Goal: Task Accomplishment & Management: Use online tool/utility

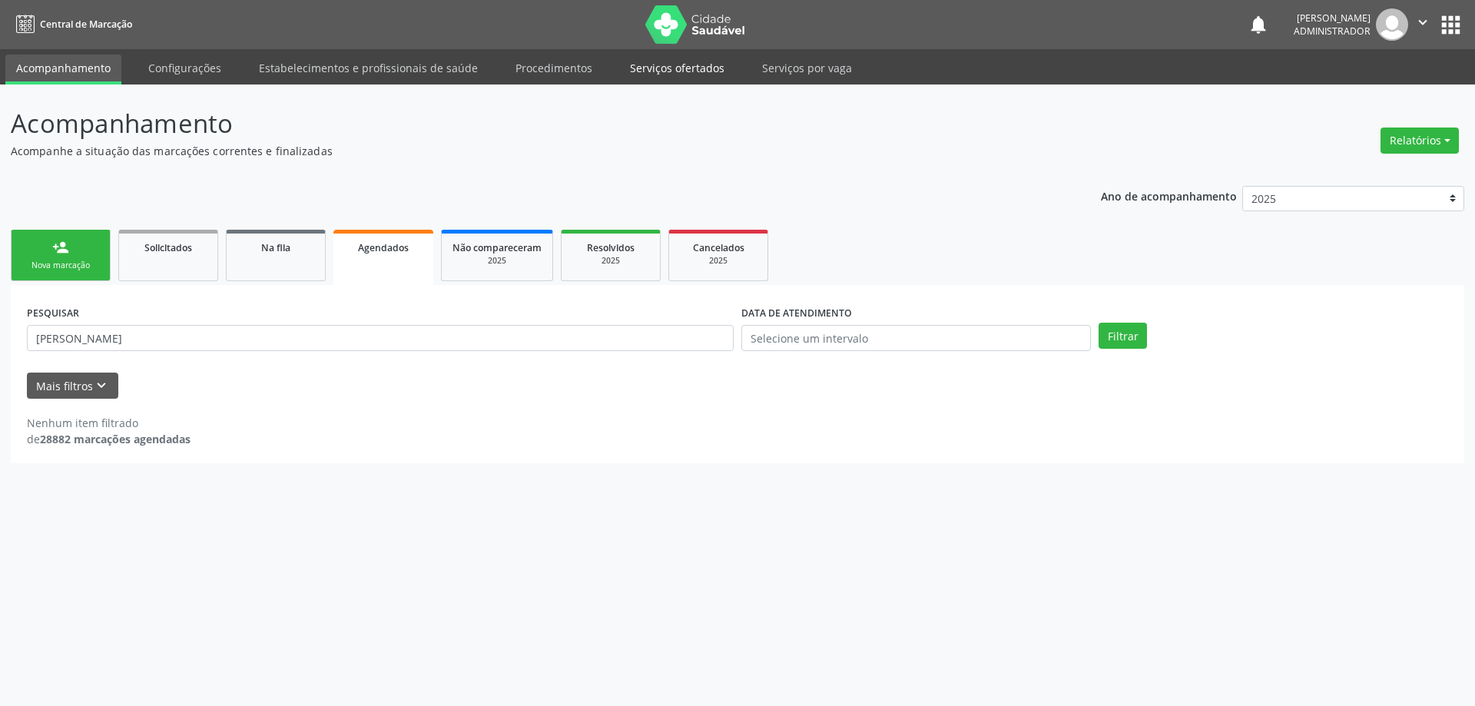
click at [668, 64] on link "Serviços ofertados" at bounding box center [677, 68] width 116 height 27
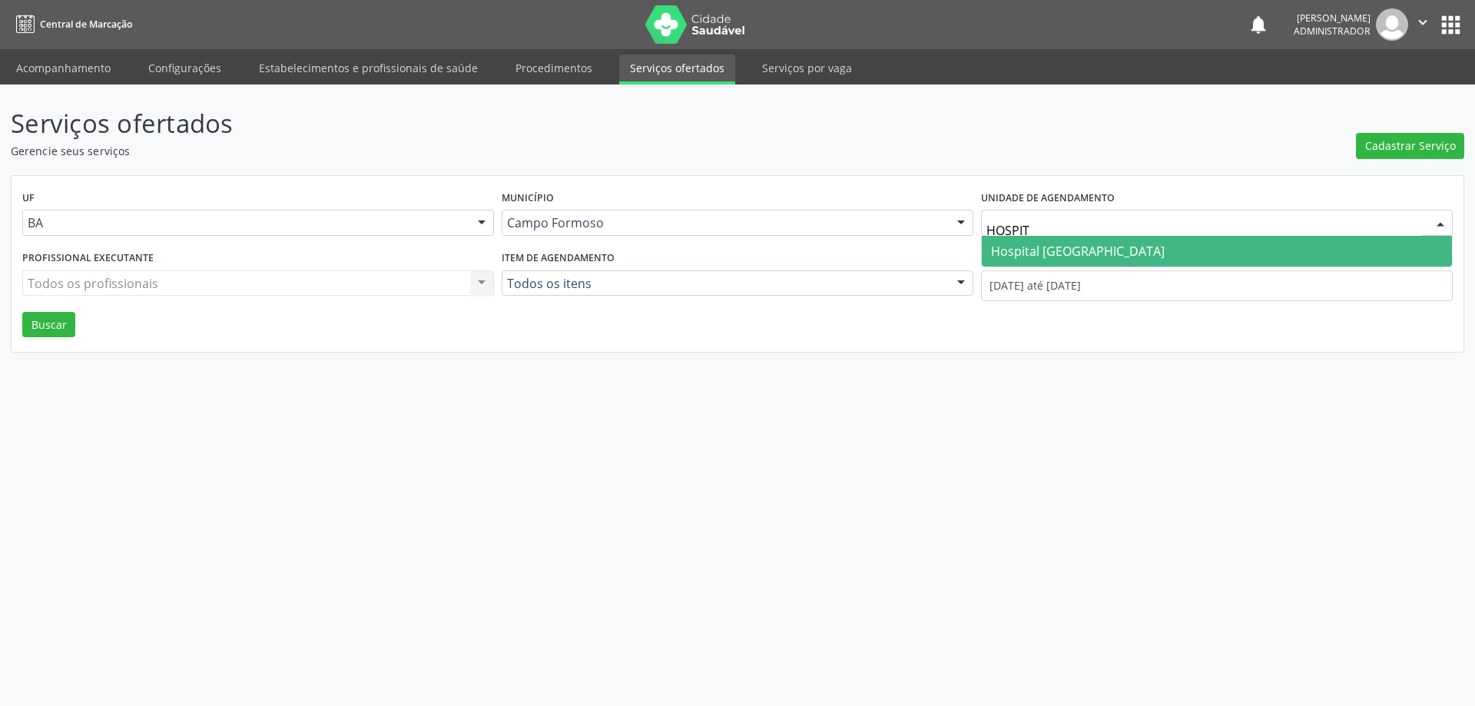
type input "HOSPITA"
drag, startPoint x: 1125, startPoint y: 254, endPoint x: 882, endPoint y: 188, distance: 252.3
click at [1125, 255] on span "Hospital [GEOGRAPHIC_DATA]" at bounding box center [1217, 251] width 470 height 31
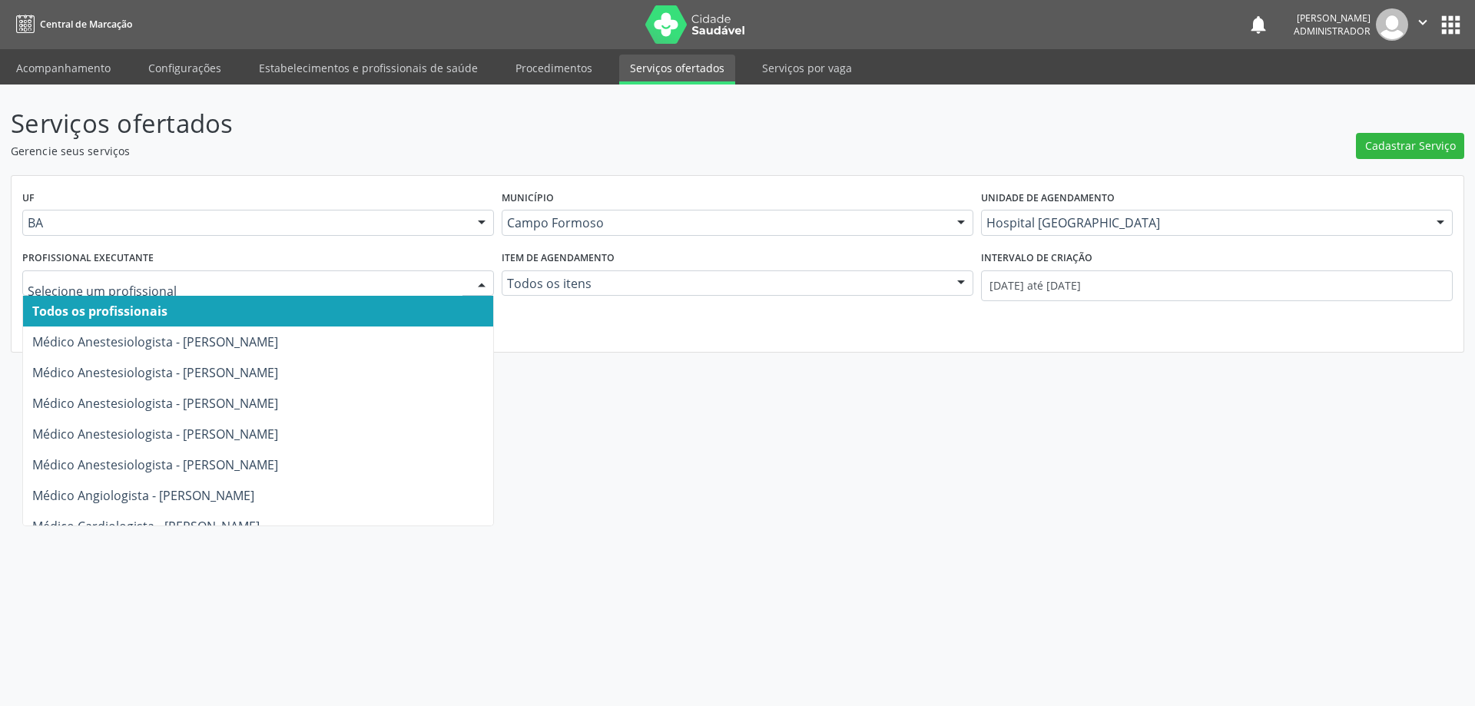
click at [480, 282] on div at bounding box center [481, 284] width 23 height 26
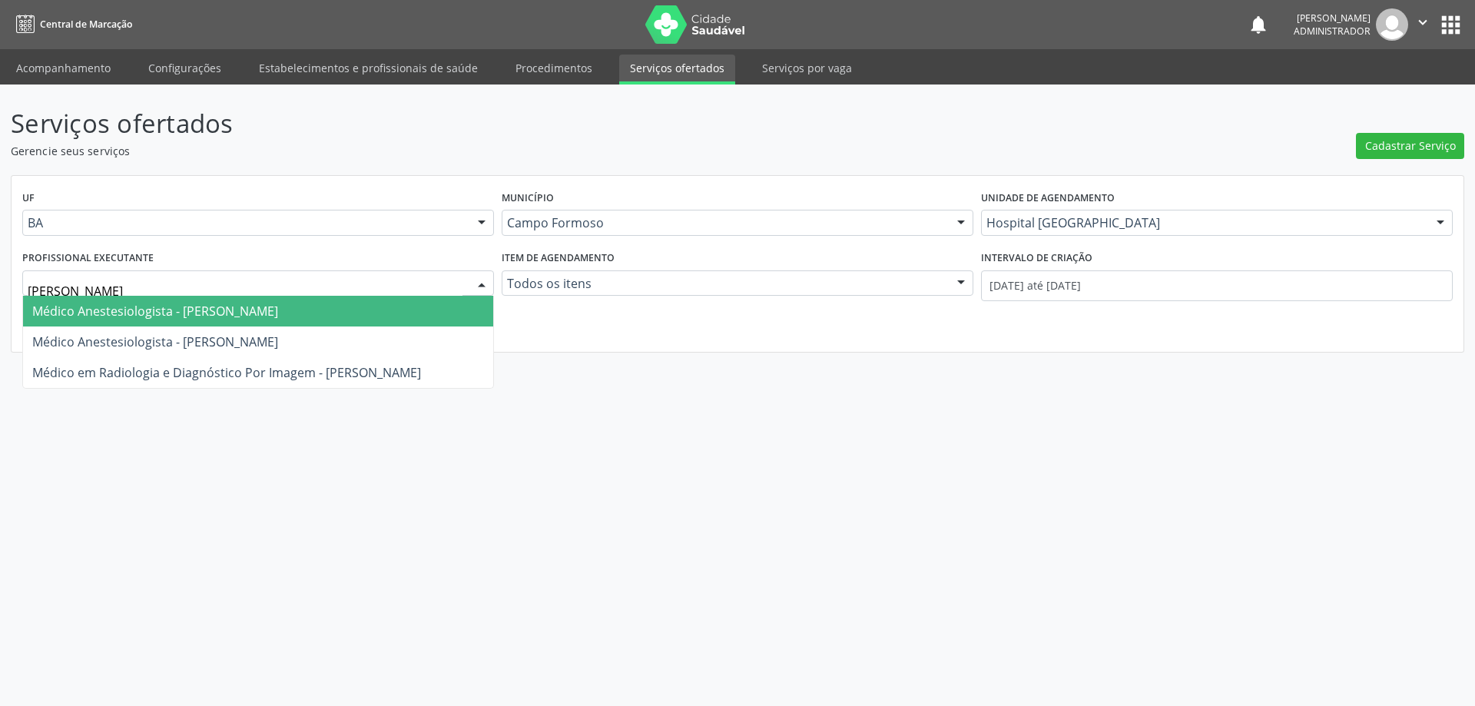
type input "JOEL"
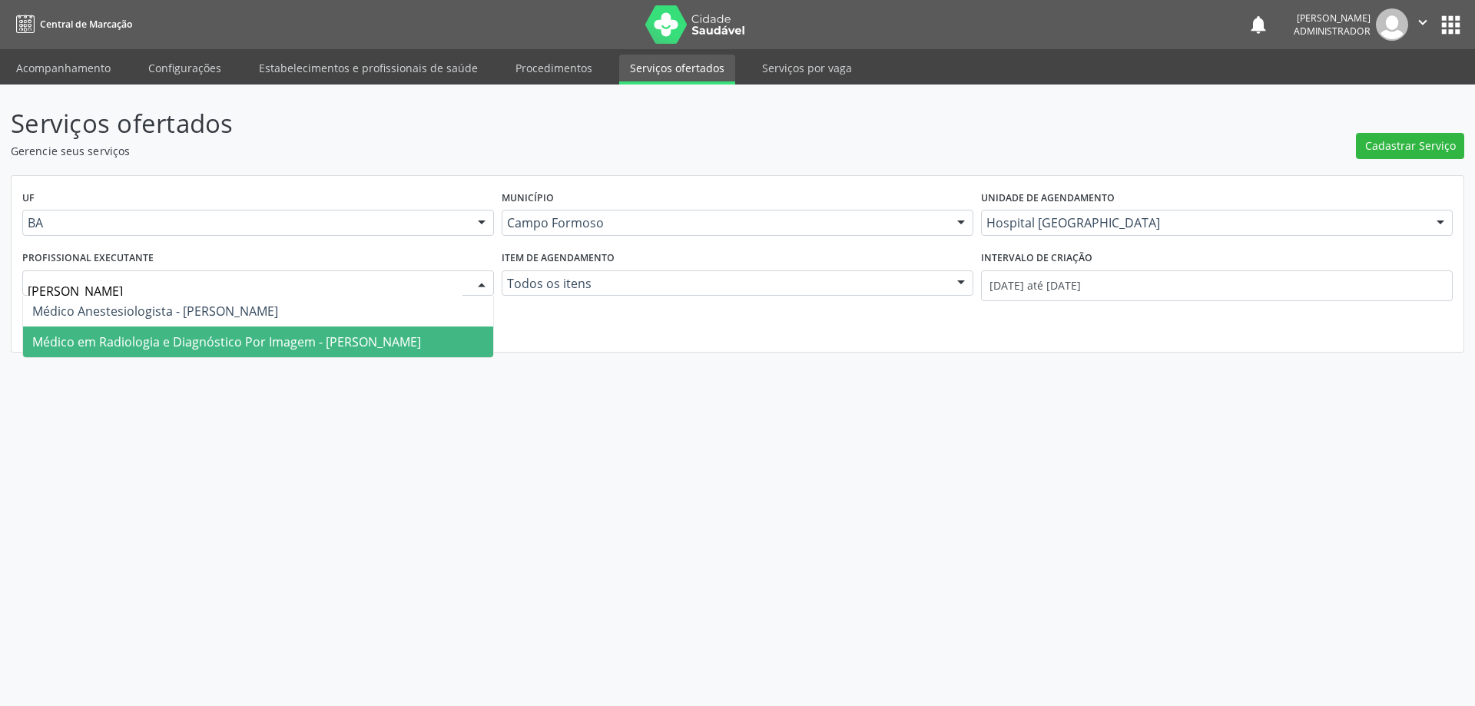
click at [452, 354] on span "Médico em Radiologia e Diagnóstico Por Imagem - Joel da Rocha Almeida" at bounding box center [258, 341] width 470 height 31
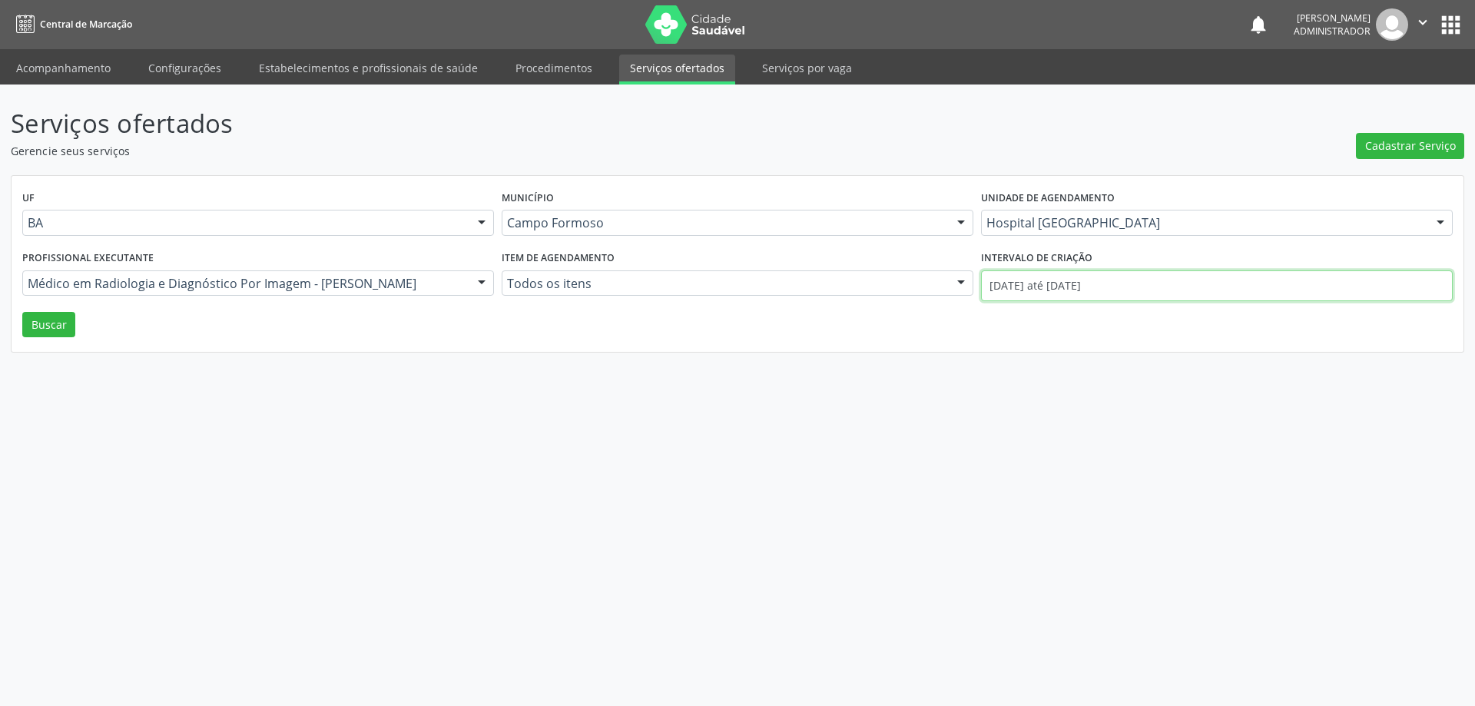
click at [1043, 287] on input "01/10/2025 até 13/10/2025" at bounding box center [1217, 285] width 472 height 31
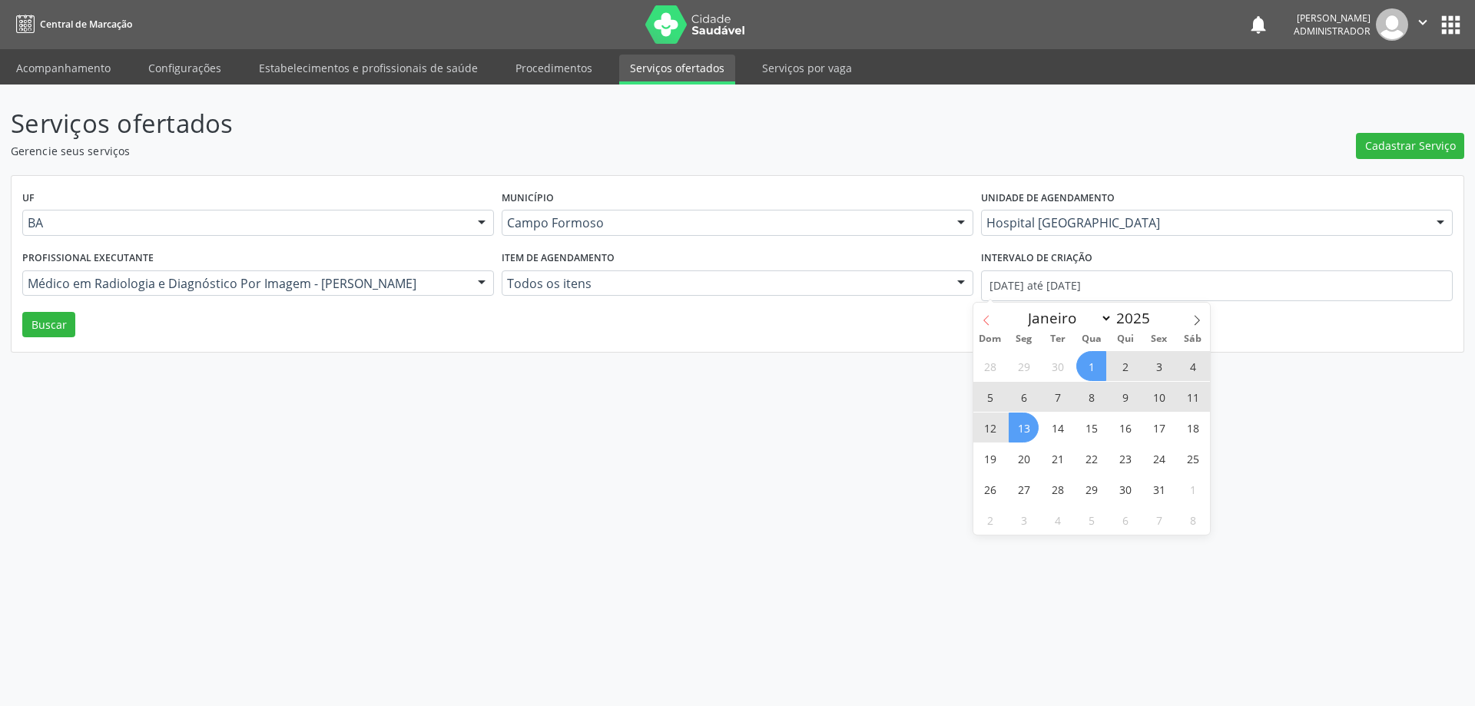
click at [989, 321] on icon at bounding box center [986, 320] width 11 height 11
select select "8"
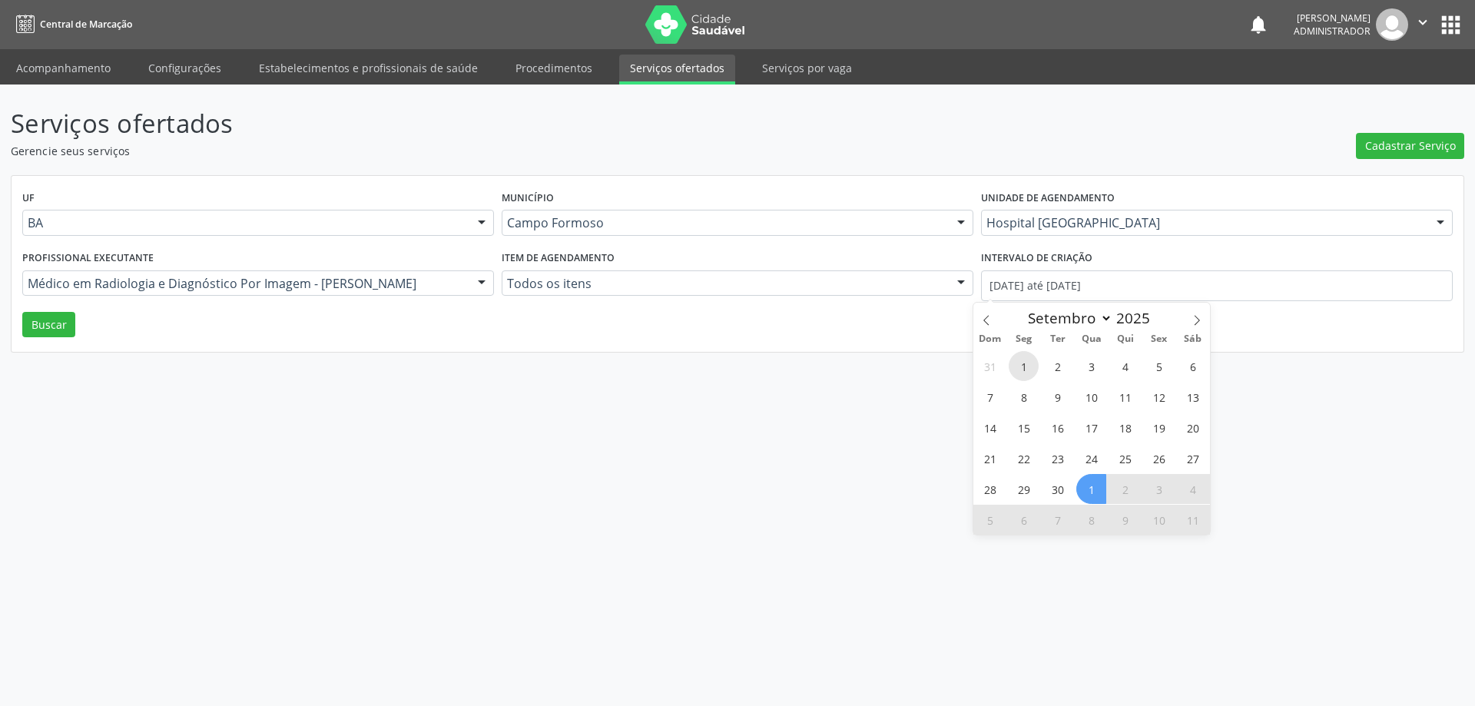
click at [1020, 367] on span "1" at bounding box center [1024, 366] width 30 height 30
type input "01/09/2025"
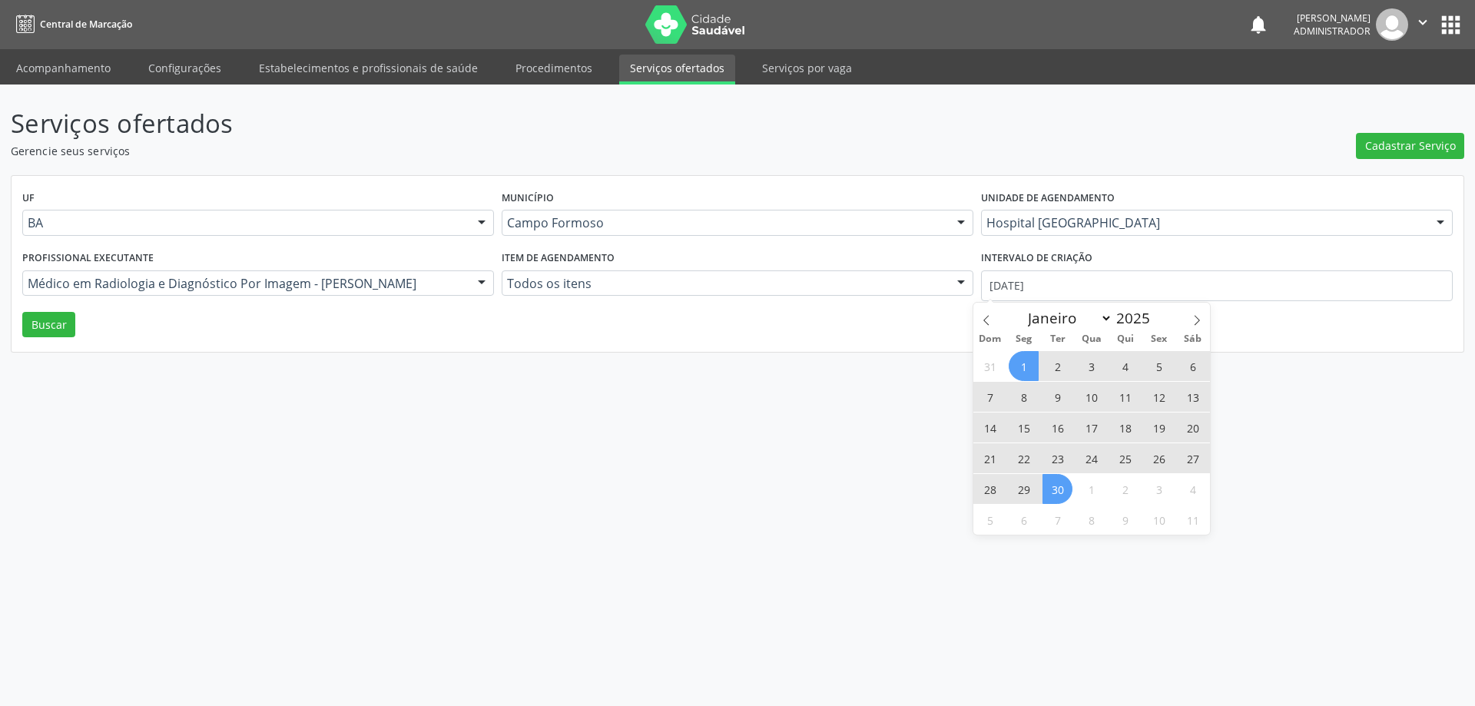
click at [1058, 498] on span "30" at bounding box center [1057, 489] width 30 height 30
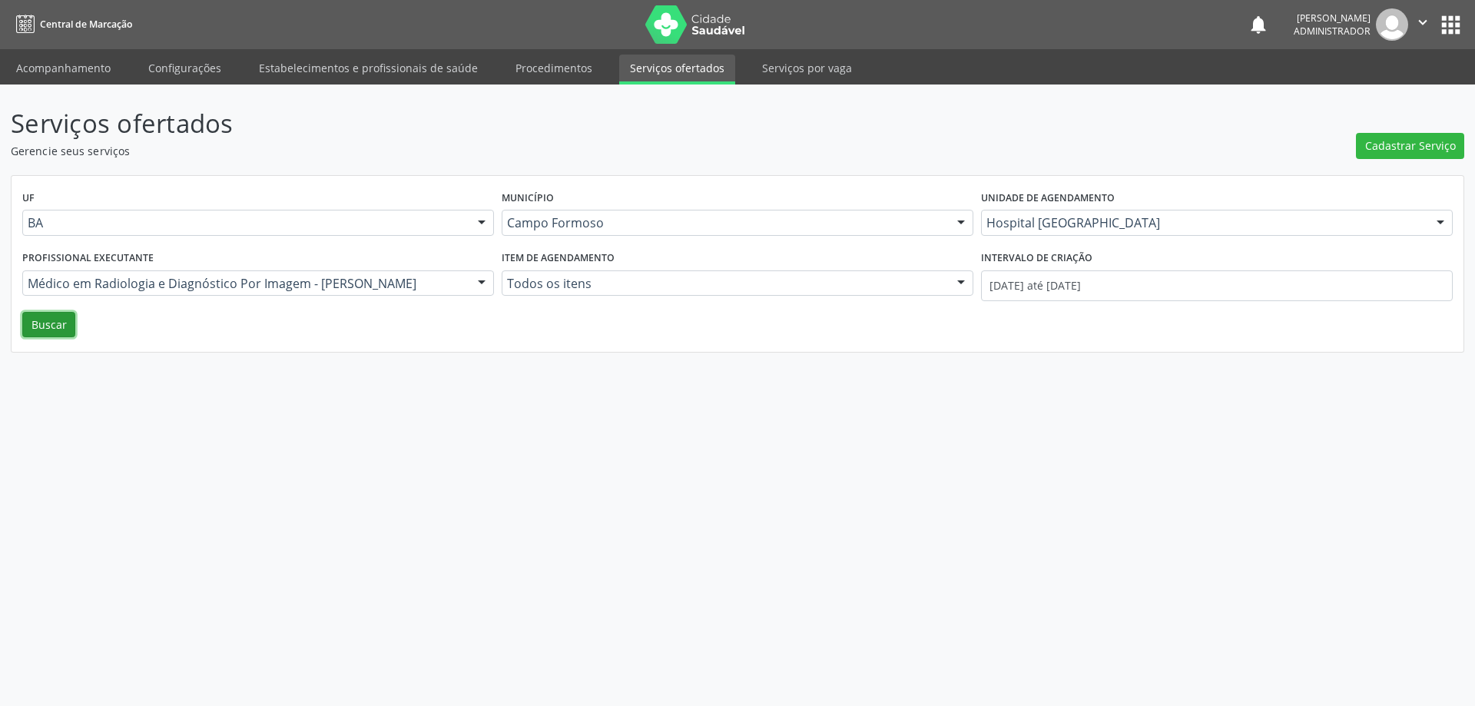
drag, startPoint x: 55, startPoint y: 322, endPoint x: 306, endPoint y: 322, distance: 250.4
click at [58, 322] on button "Buscar" at bounding box center [48, 325] width 53 height 26
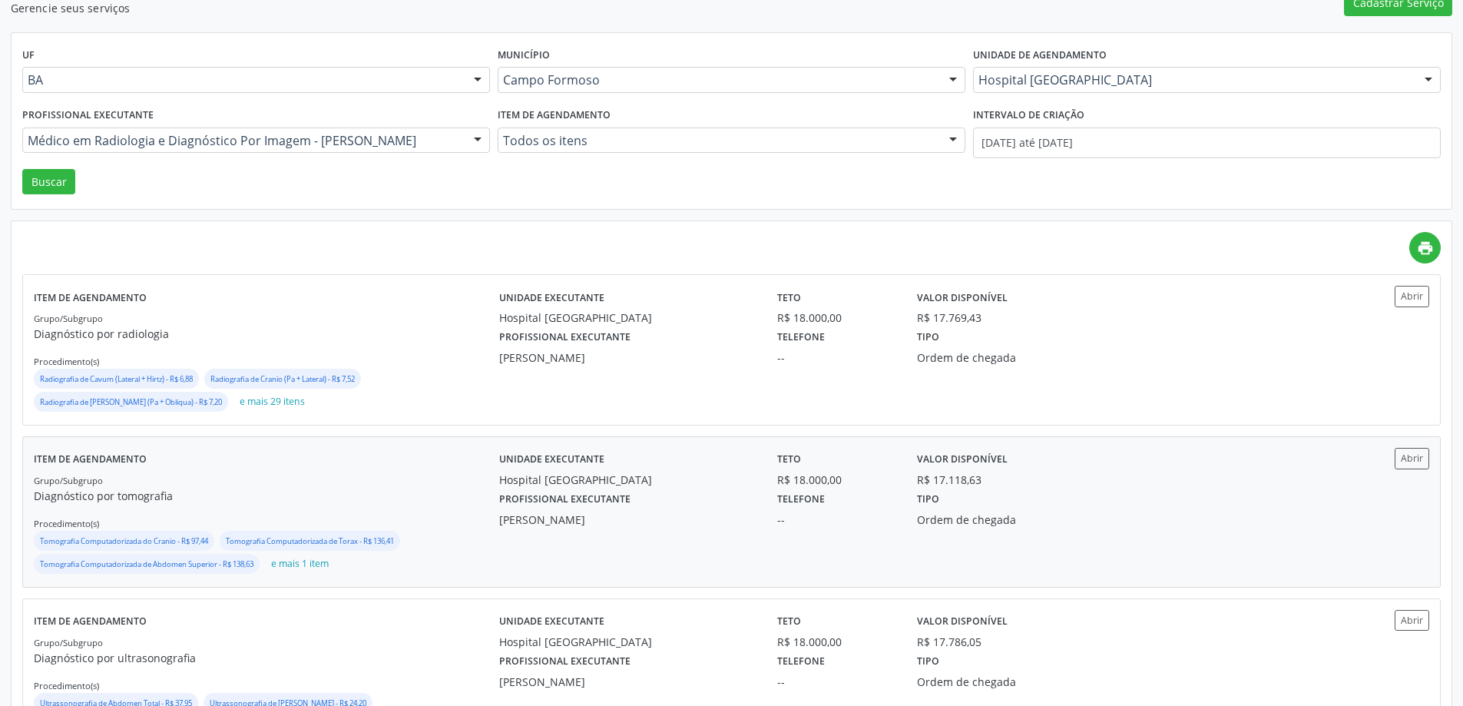
scroll to position [154, 0]
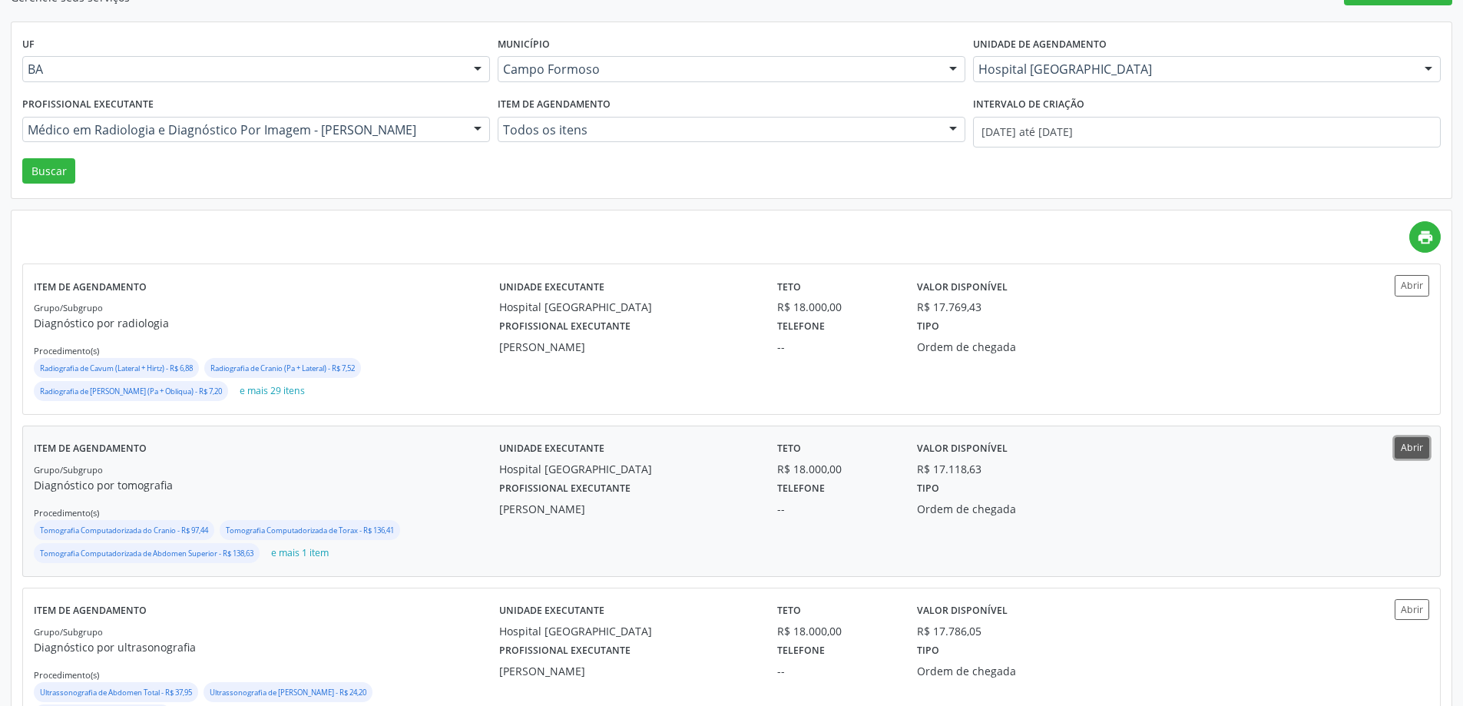
click at [1415, 444] on button "Abrir" at bounding box center [1412, 447] width 35 height 21
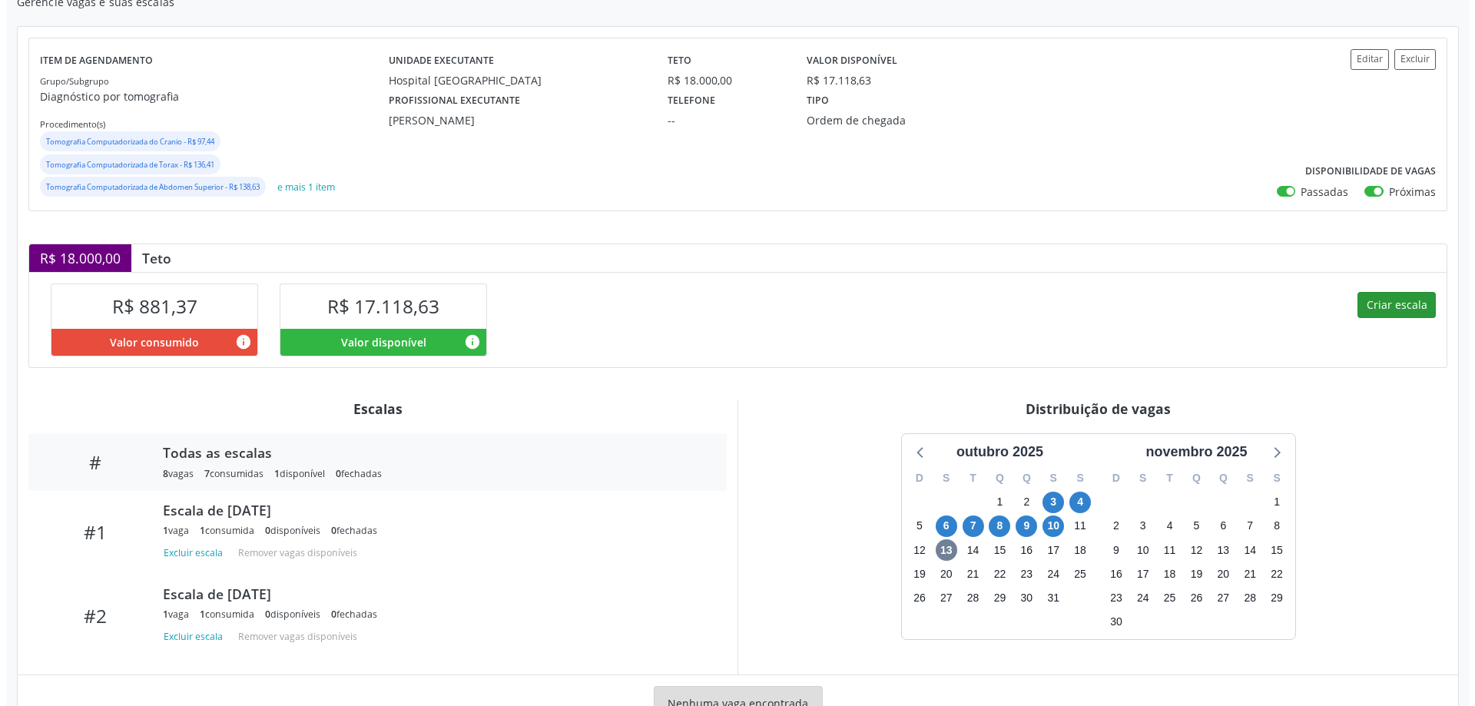
scroll to position [207, 0]
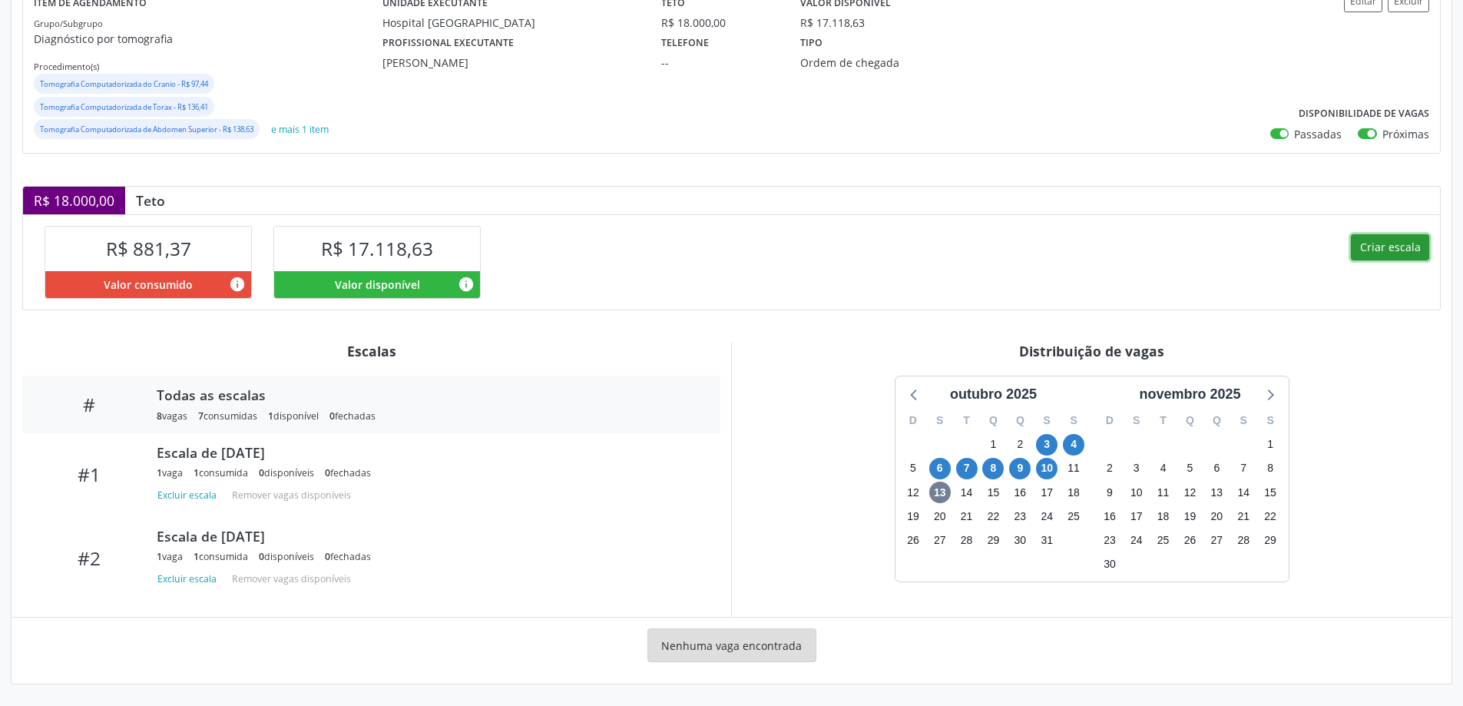
click at [1374, 240] on button "Criar escala" at bounding box center [1390, 247] width 78 height 26
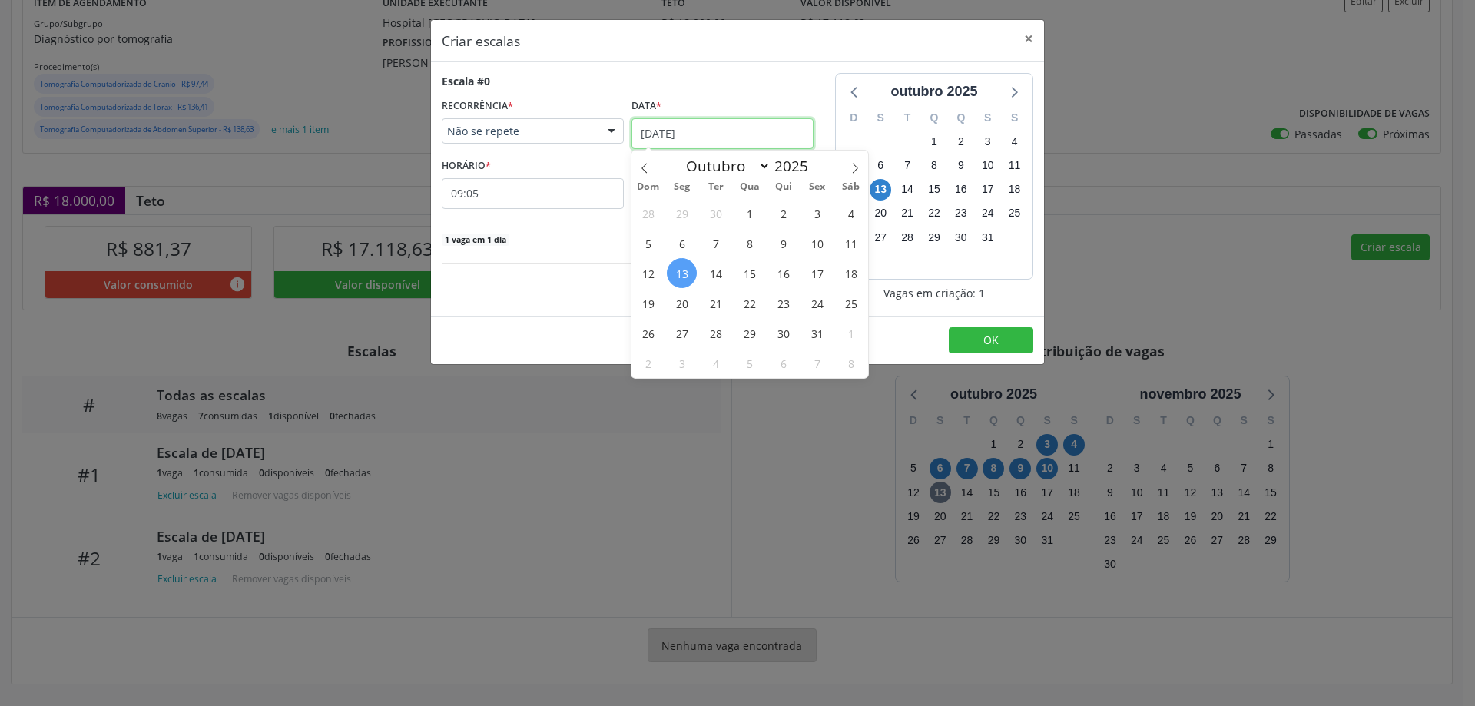
click at [687, 131] on input "[DATE]" at bounding box center [722, 133] width 182 height 31
click at [684, 274] on span "13" at bounding box center [682, 273] width 30 height 30
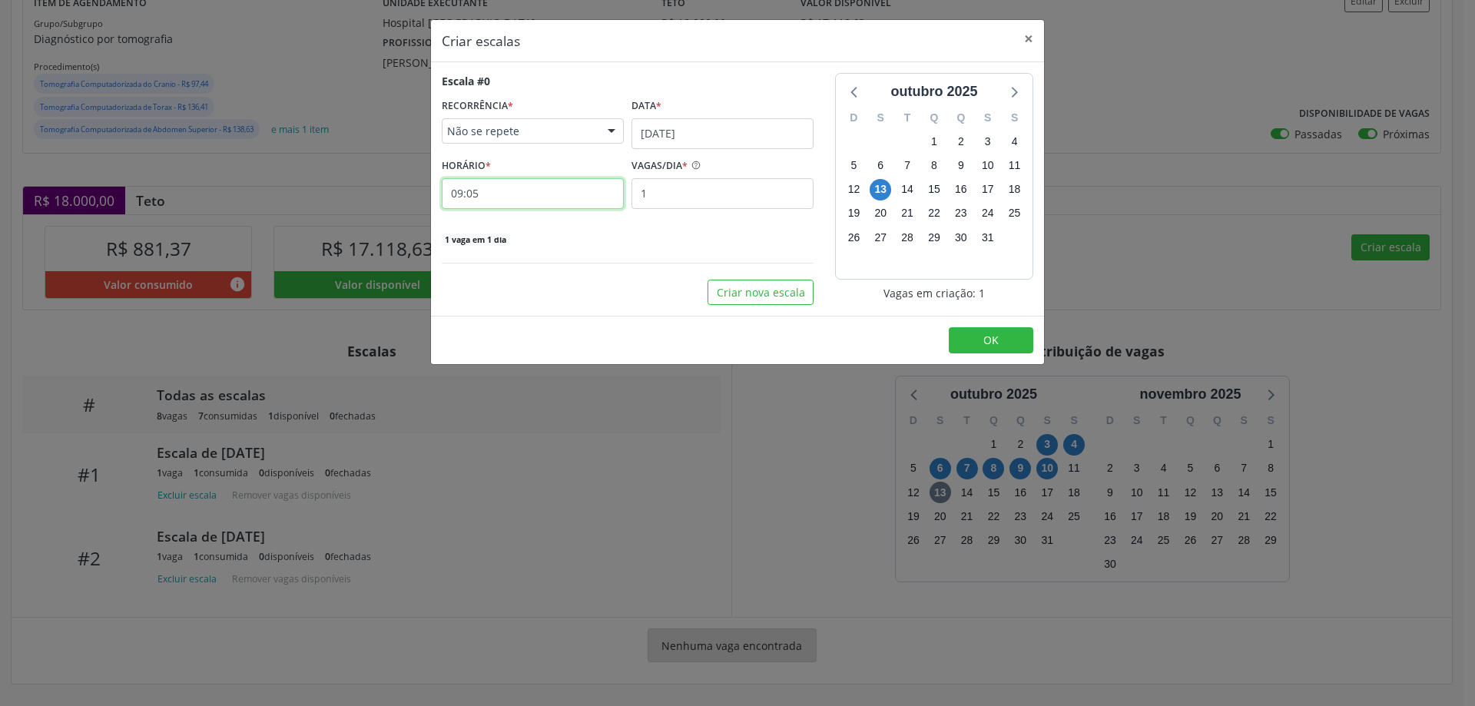
click at [586, 190] on input "09:05" at bounding box center [533, 193] width 182 height 31
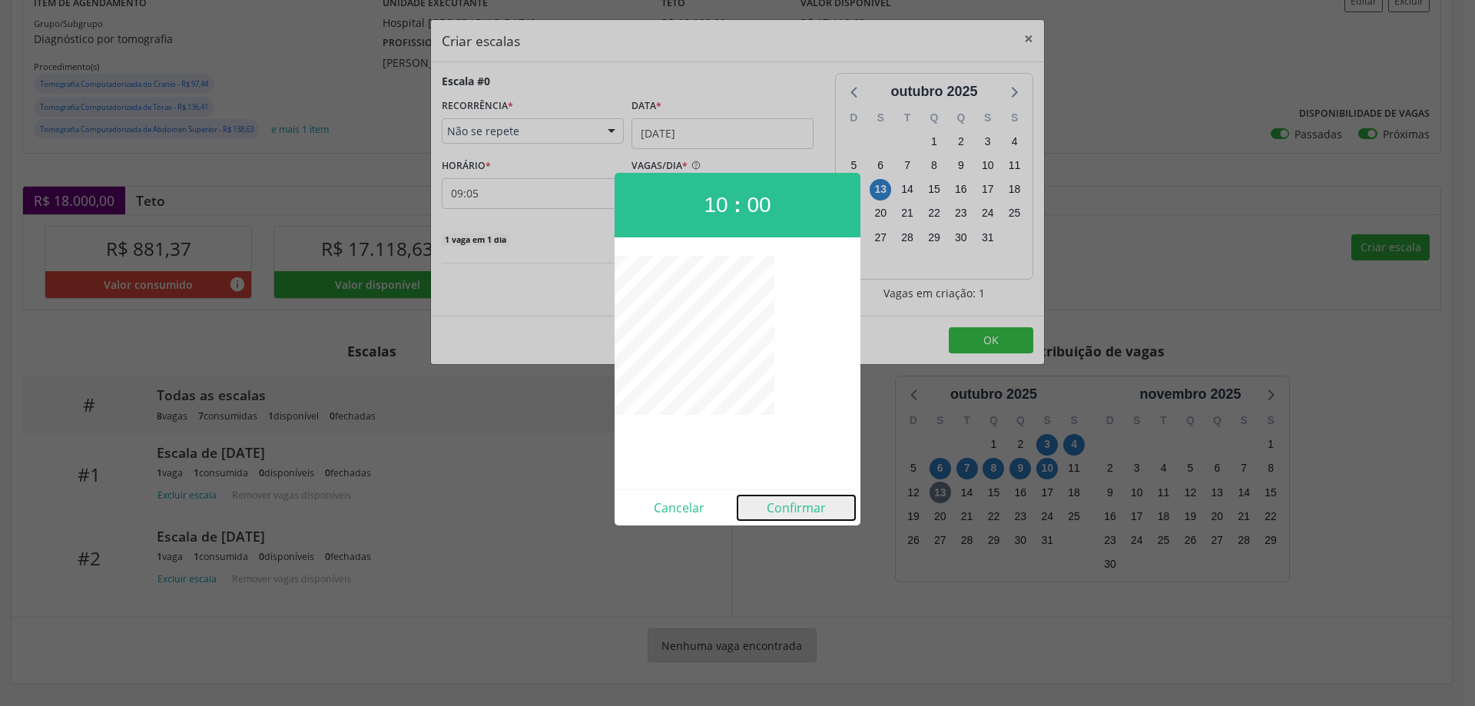
click at [780, 503] on button "Confirmar" at bounding box center [796, 507] width 118 height 25
type input "10:00"
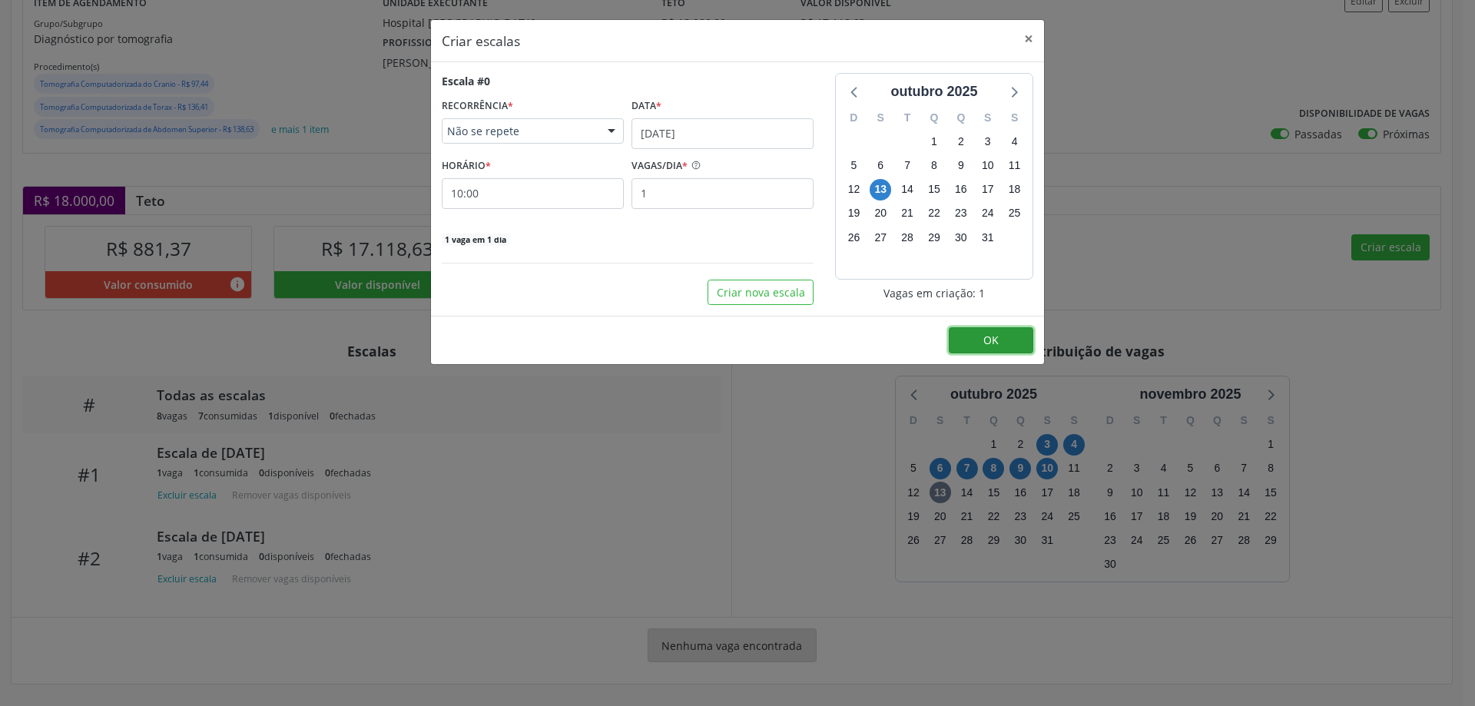
click at [999, 339] on button "OK" at bounding box center [991, 340] width 84 height 26
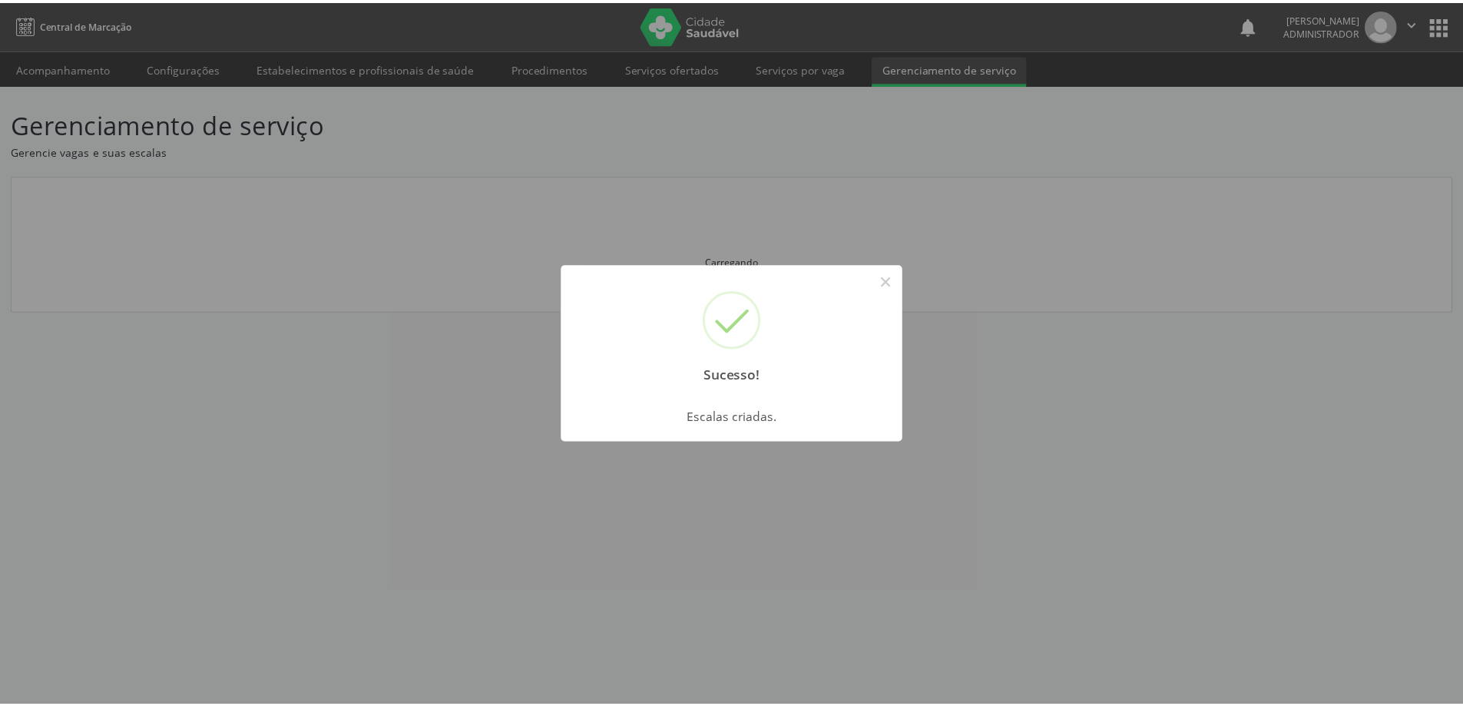
scroll to position [0, 0]
